Goal: Transaction & Acquisition: Purchase product/service

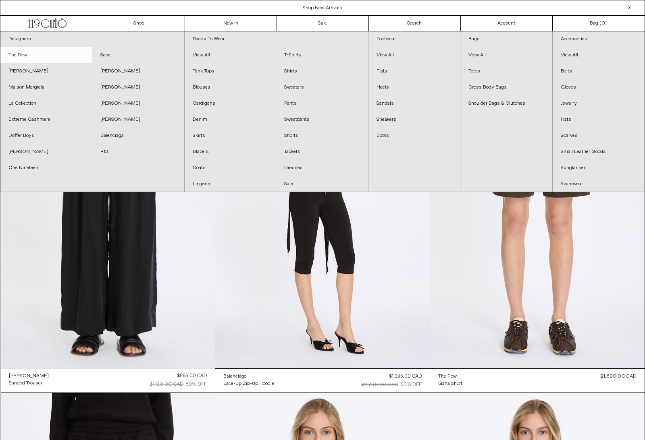
click at [20, 58] on link "The Row" at bounding box center [46, 55] width 92 height 16
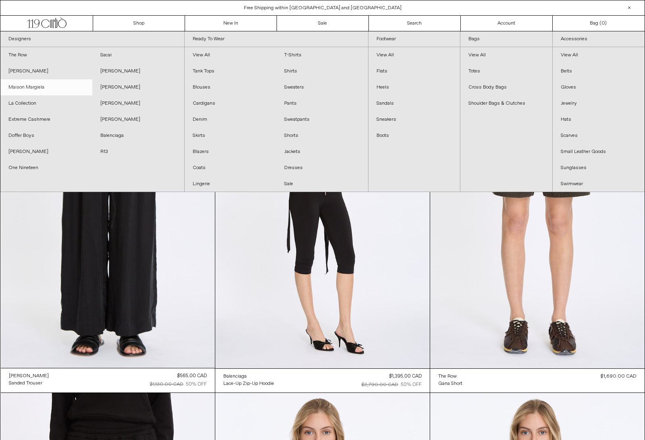
click at [43, 93] on link "Maison Margiela" at bounding box center [46, 87] width 92 height 16
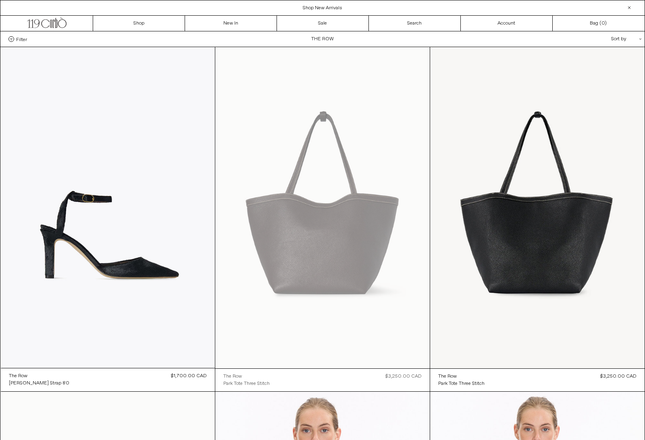
click at [15, 41] on label "Filter" at bounding box center [17, 39] width 19 height 6
click at [0, 0] on select "**********" at bounding box center [0, 0] width 0 height 0
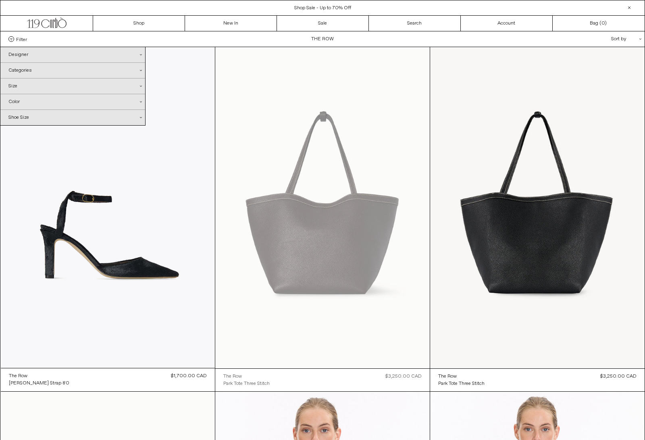
click at [25, 61] on div "Designer .cls-1{fill:#231f20}" at bounding box center [72, 54] width 145 height 15
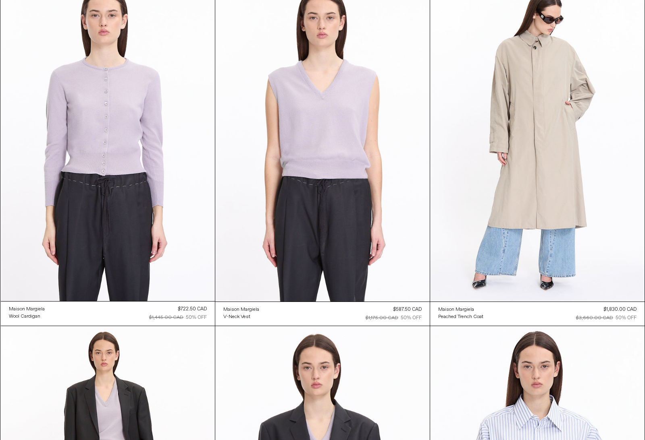
scroll to position [759, 0]
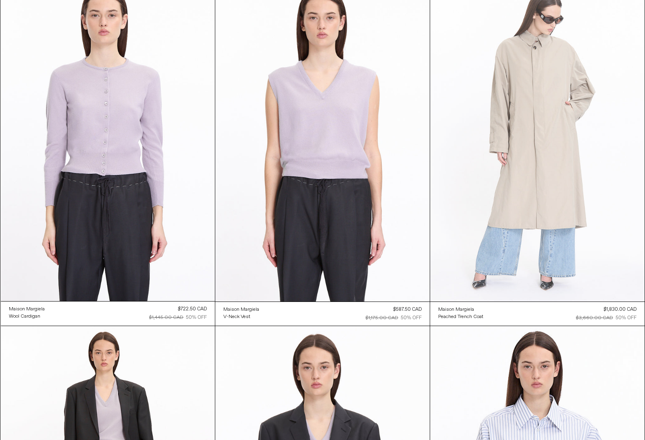
click at [568, 203] on at bounding box center [537, 140] width 214 height 321
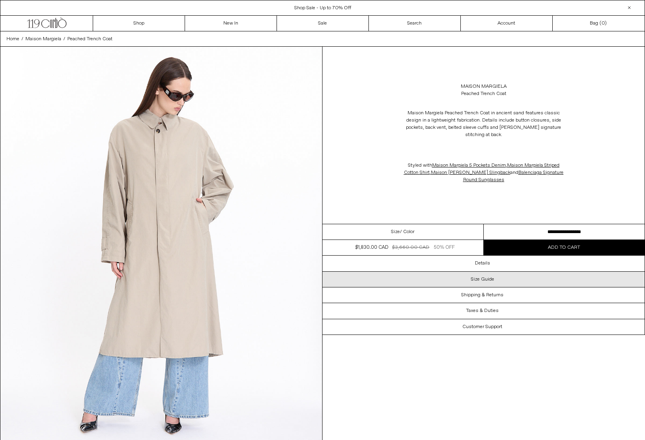
click at [493, 279] on h3 "Size Guide" at bounding box center [482, 280] width 23 height 6
